Goal: Task Accomplishment & Management: Use online tool/utility

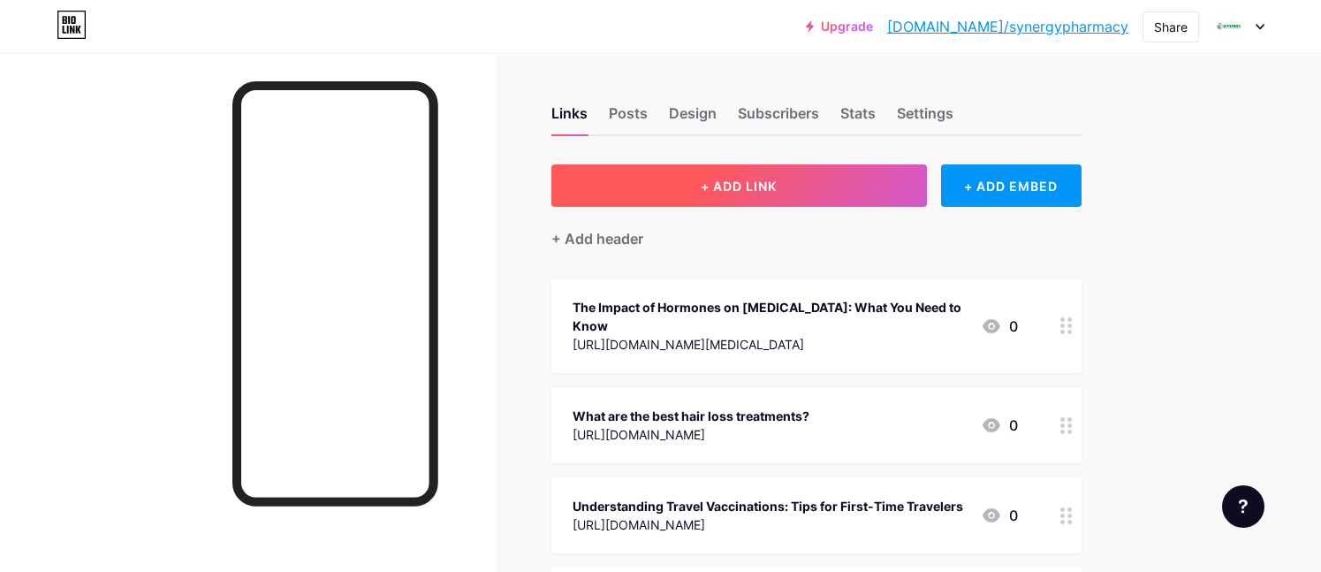
click at [741, 188] on span "+ ADD LINK" at bounding box center [739, 186] width 76 height 15
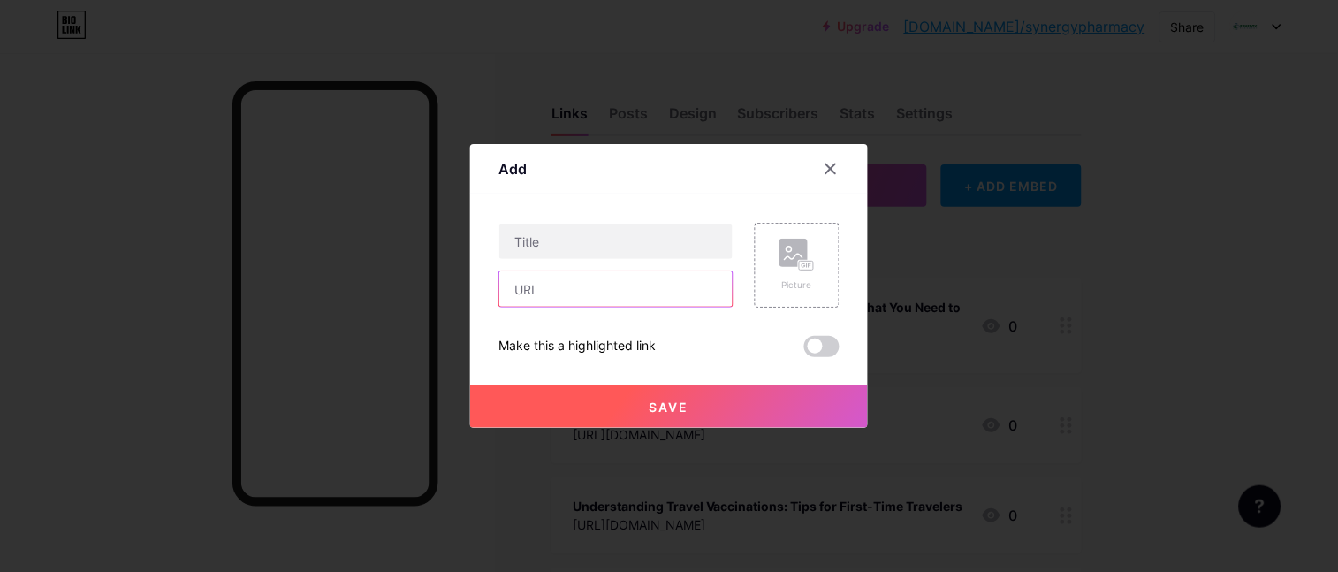
click at [581, 297] on input "text" at bounding box center [615, 288] width 233 height 35
paste input "[URL][DOMAIN_NAME]"
type input "[URL][DOMAIN_NAME]"
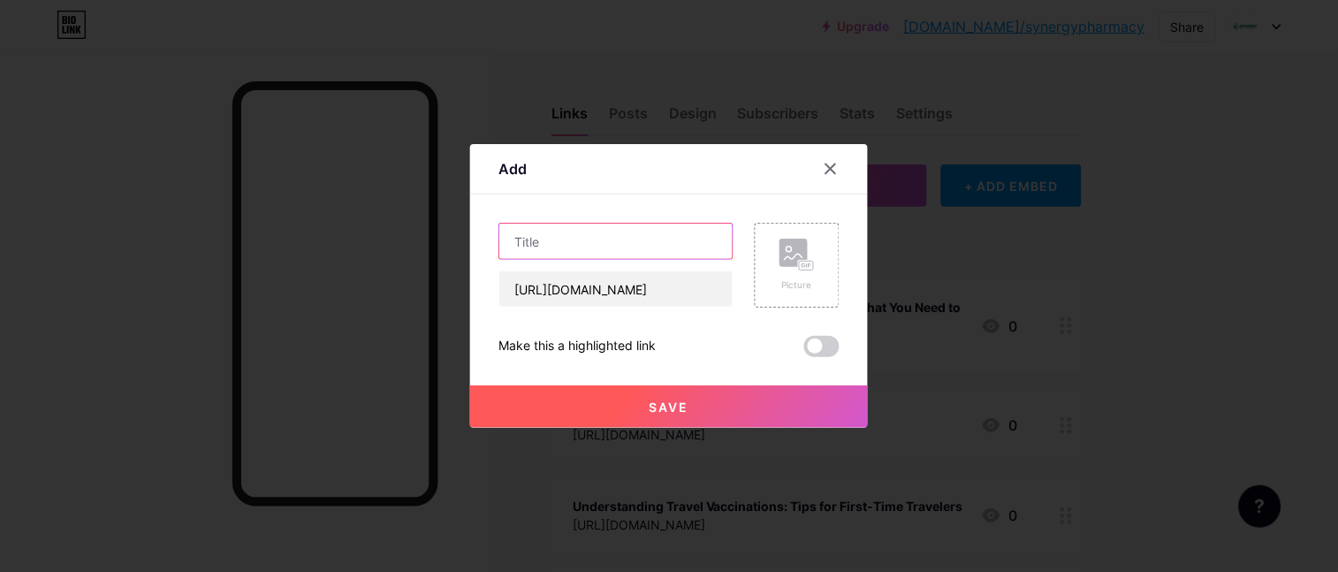
click at [591, 237] on input "text" at bounding box center [615, 241] width 233 height 35
paste input "How to Choose the Right Weight Loss Pills Online: A Step-by-[PERSON_NAME]"
type input "How to Choose the Right Weight Loss Pills Online: A Step-by-[PERSON_NAME]"
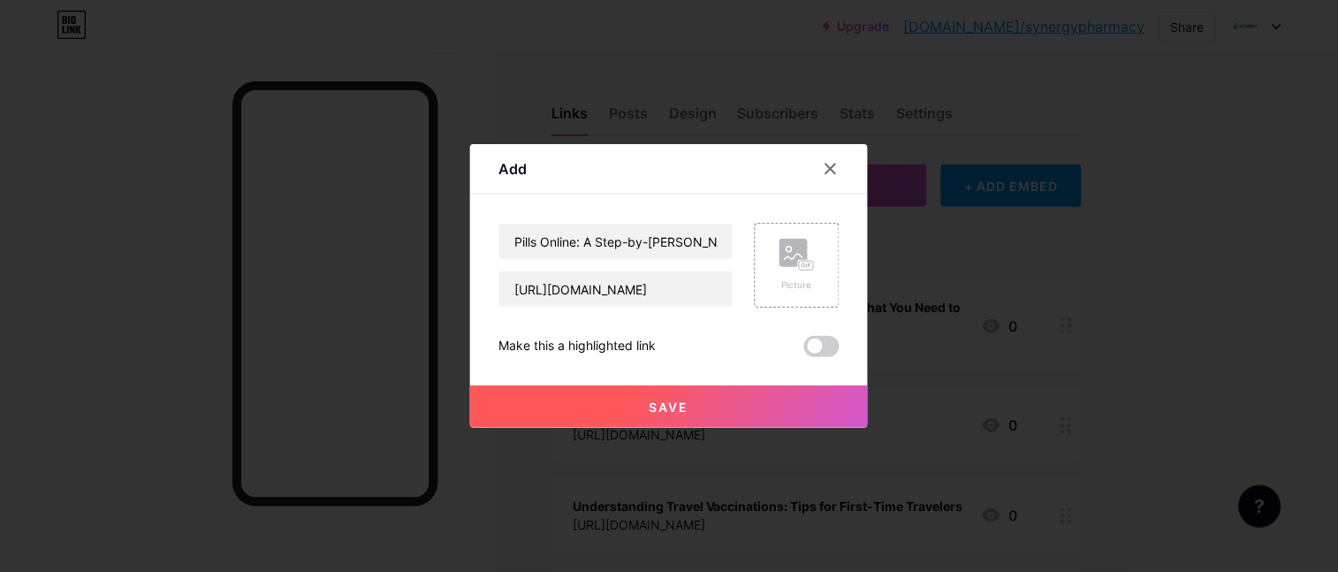
click at [654, 405] on span "Save" at bounding box center [670, 406] width 40 height 15
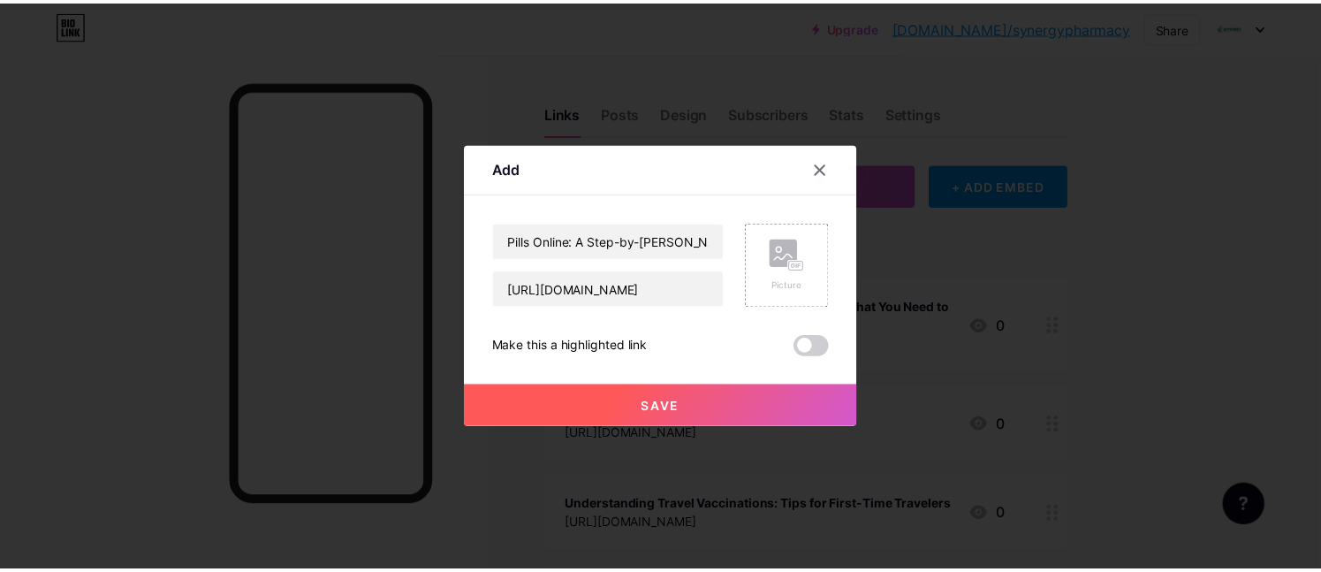
scroll to position [0, 0]
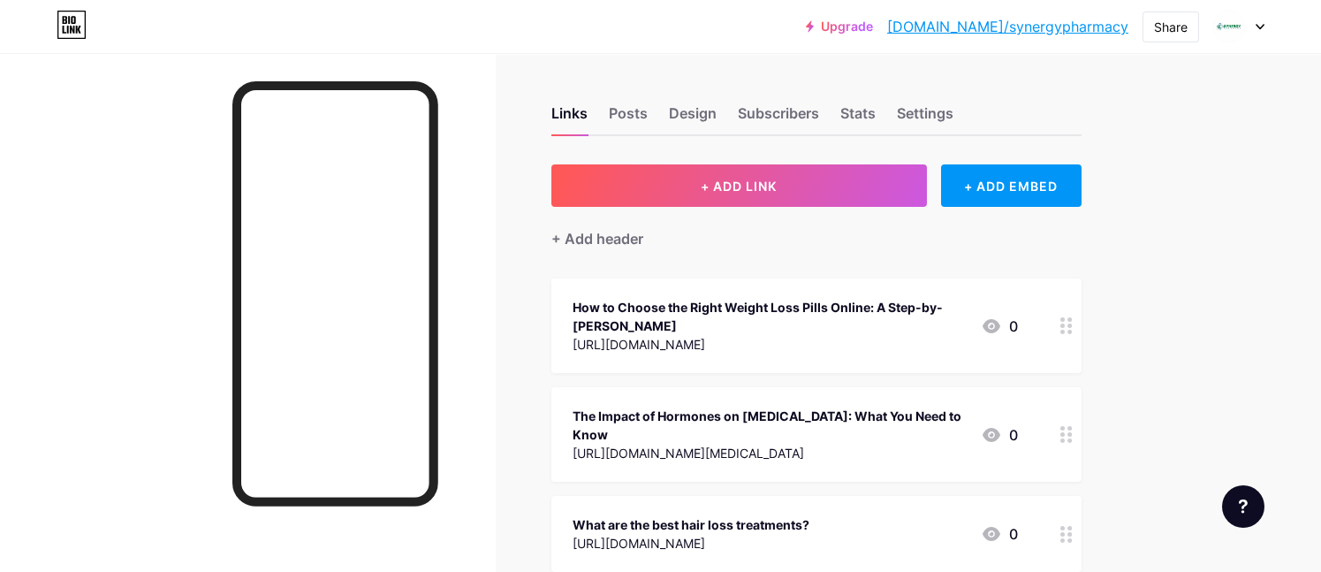
click at [1066, 24] on link "[DOMAIN_NAME]/synergypharmacy" at bounding box center [1007, 26] width 241 height 21
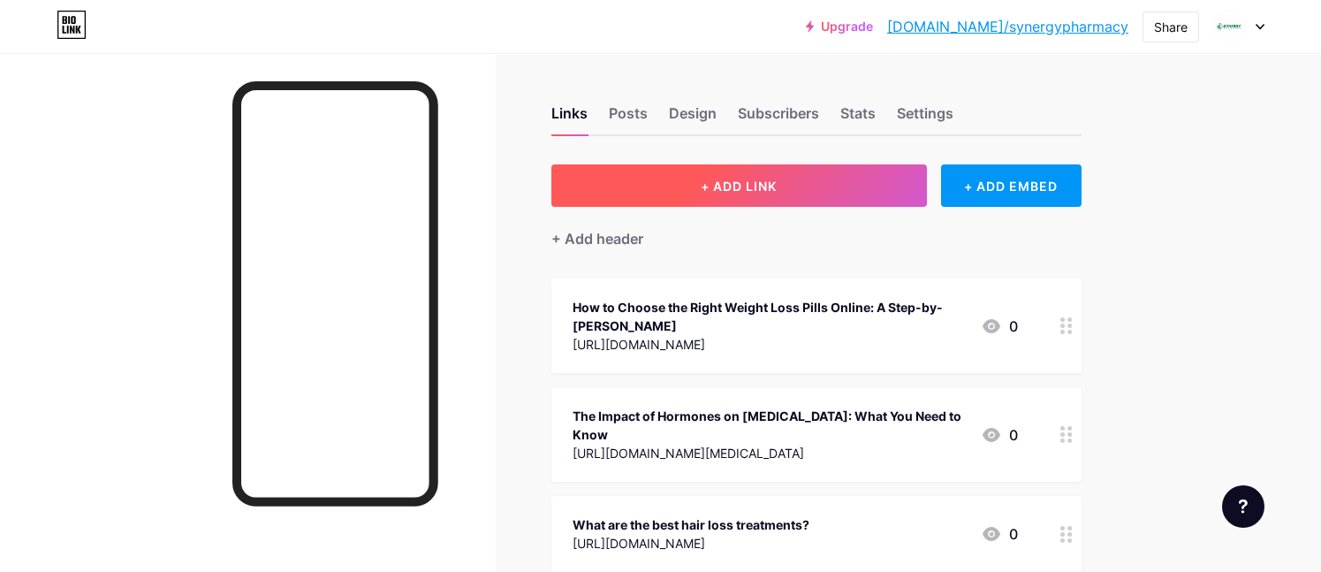
click at [736, 187] on span "+ ADD LINK" at bounding box center [739, 186] width 76 height 15
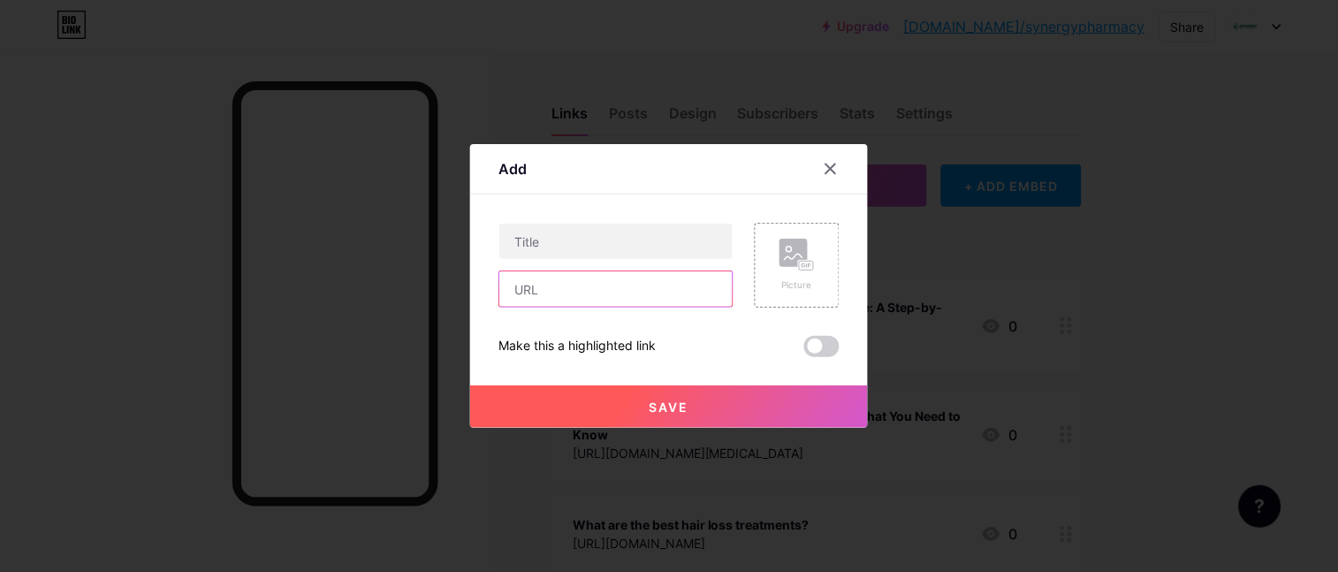
click at [590, 297] on input "text" at bounding box center [615, 288] width 233 height 35
paste input "https://picgiraffe.com/understanding-jet-lag-why-pills-can-help-you-adjust-fast…"
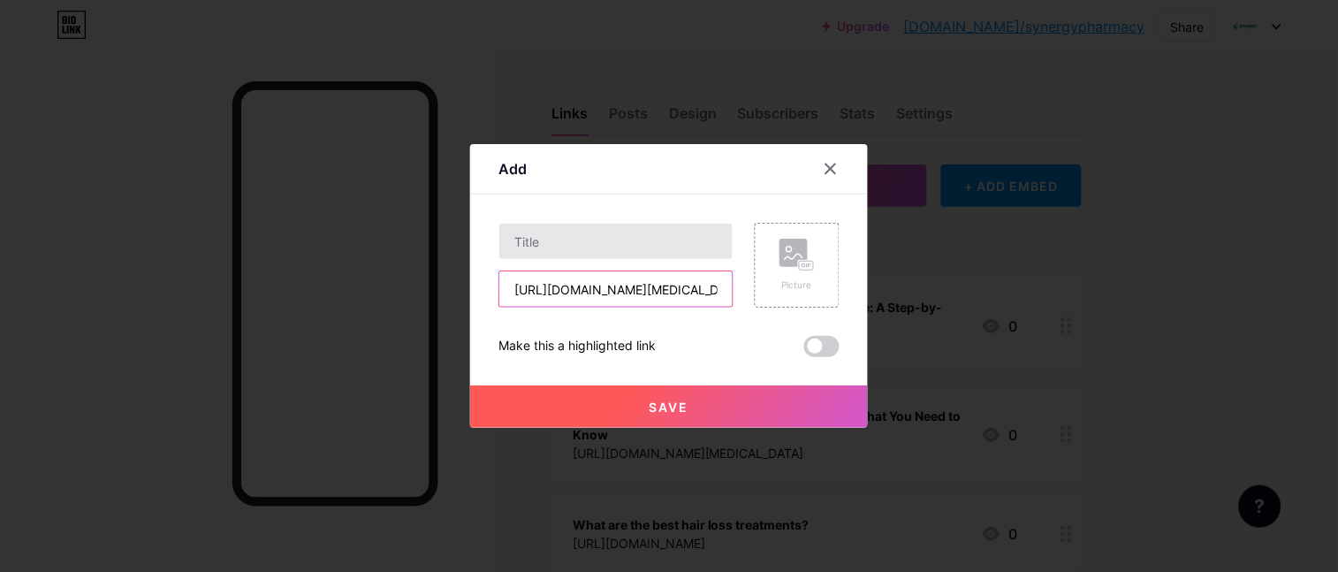
scroll to position [0, 282]
type input "https://picgiraffe.com/understanding-jet-lag-why-pills-can-help-you-adjust-fast…"
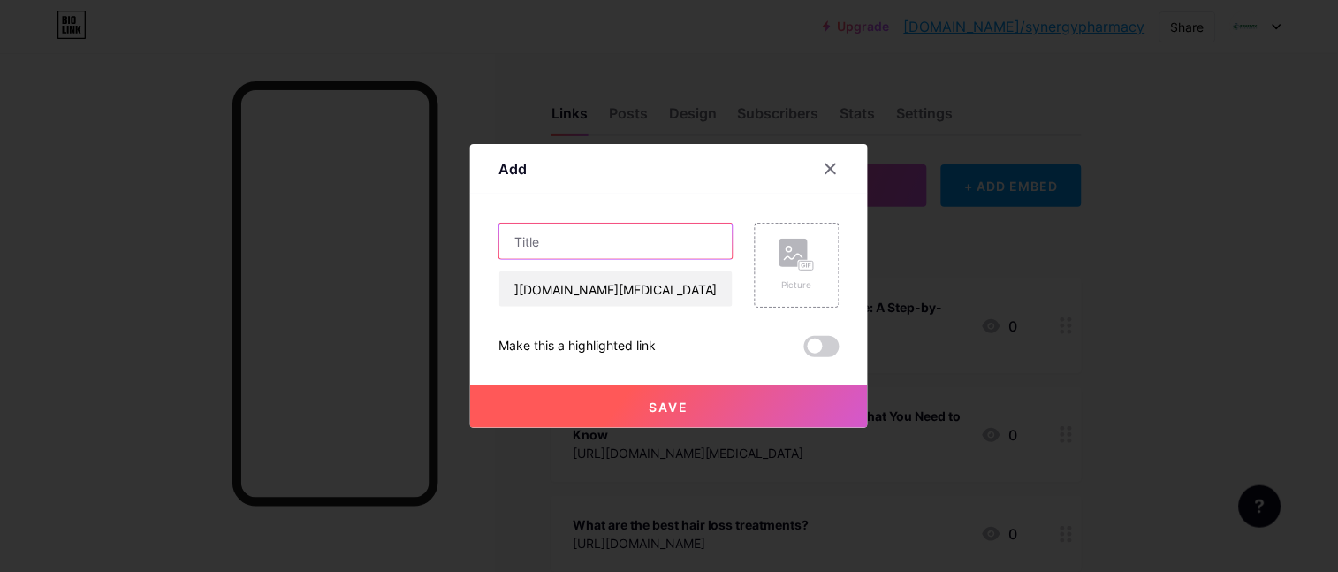
click at [599, 255] on input "text" at bounding box center [615, 241] width 233 height 35
paste input "Understanding Jet Lag: Why Pills Can Help You Adjust Faster"
paste input "text"
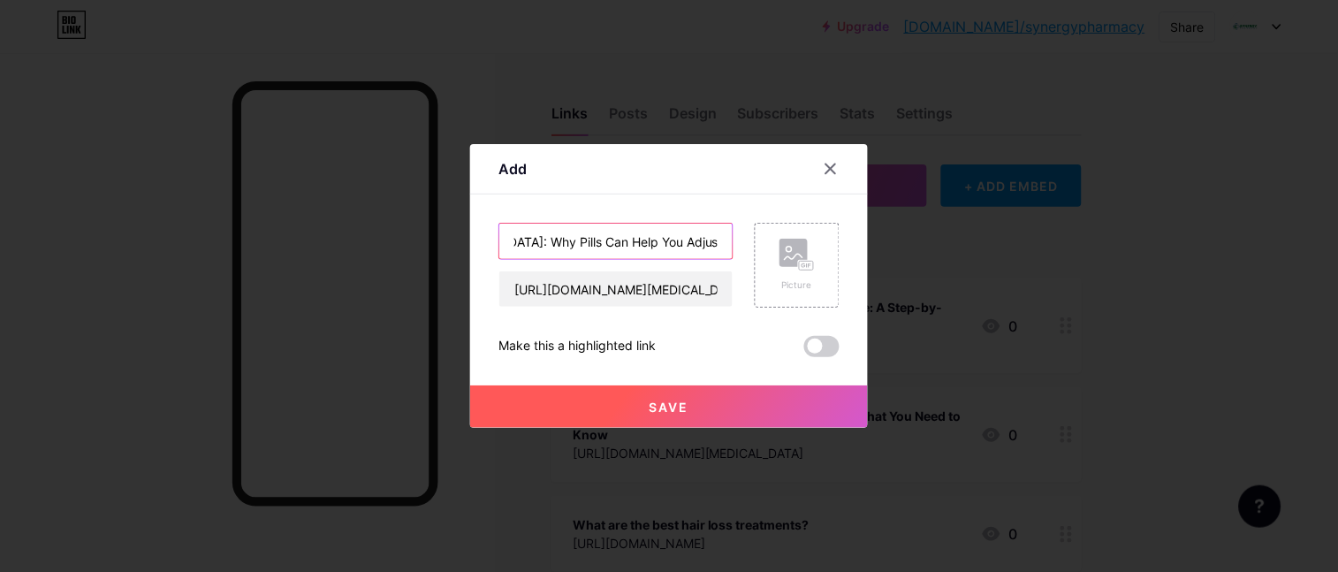
scroll to position [0, 152]
type input "Understanding Jet Lag: Why Pills Can Help You Adjust Faster"
click at [694, 399] on button "Save" at bounding box center [669, 406] width 398 height 42
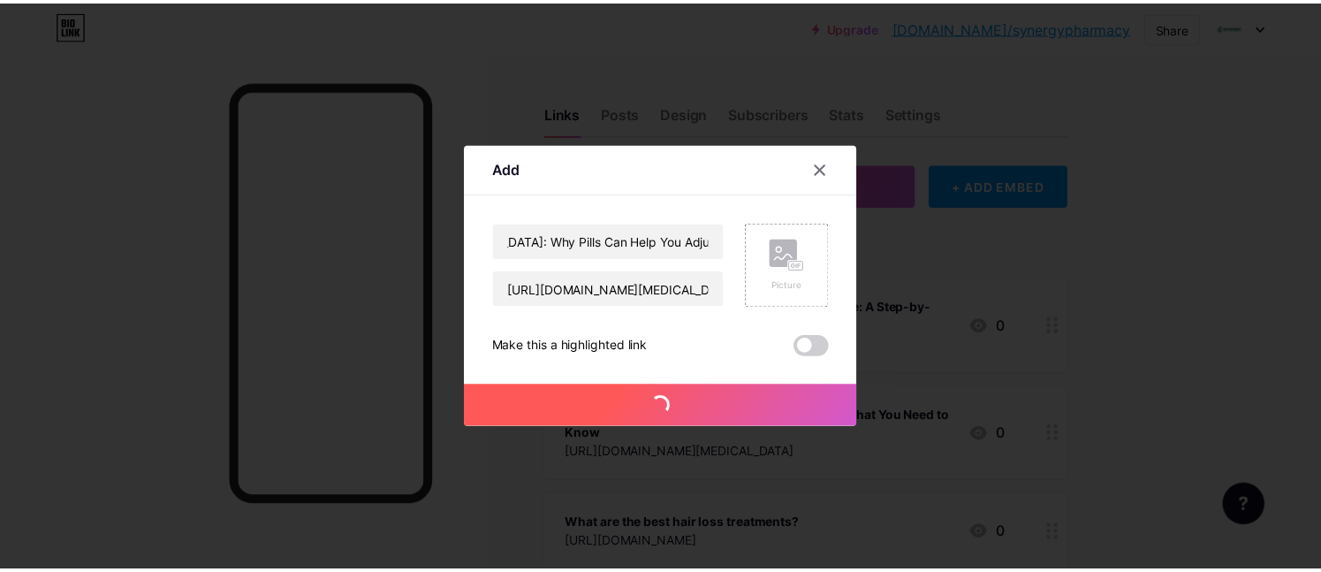
scroll to position [0, 0]
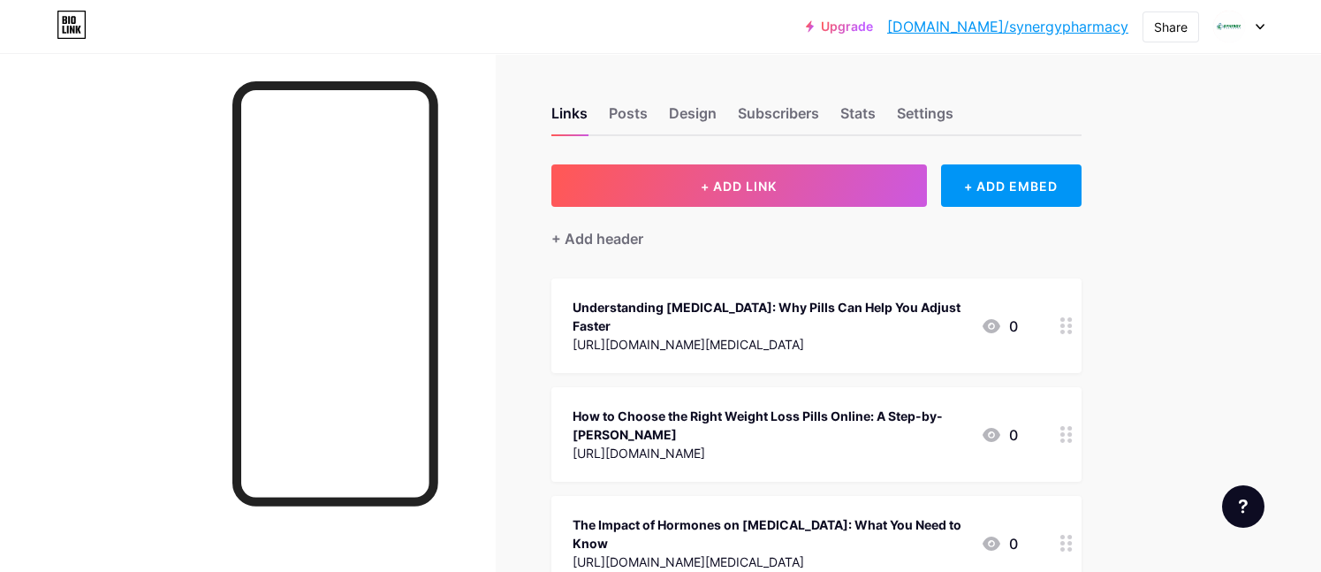
click at [1015, 28] on link "[DOMAIN_NAME]/synergypharmacy" at bounding box center [1007, 26] width 241 height 21
